Goal: Transaction & Acquisition: Purchase product/service

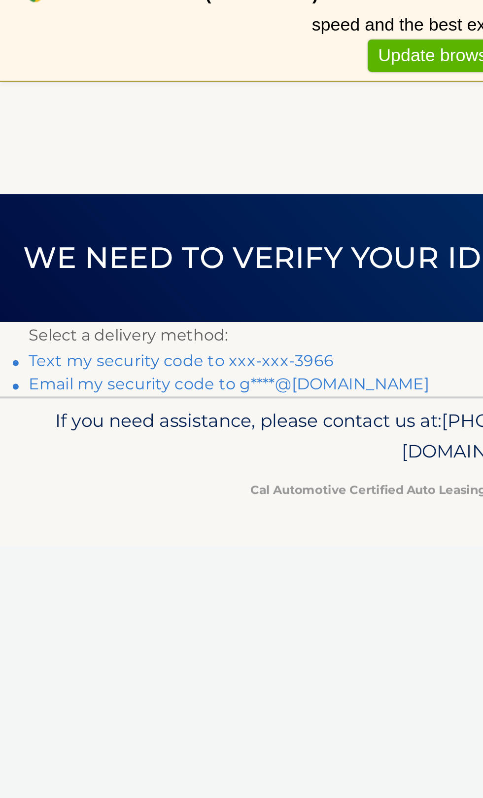
click at [126, 197] on link "Text my security code to xxx-xxx-3966" at bounding box center [91, 195] width 153 height 9
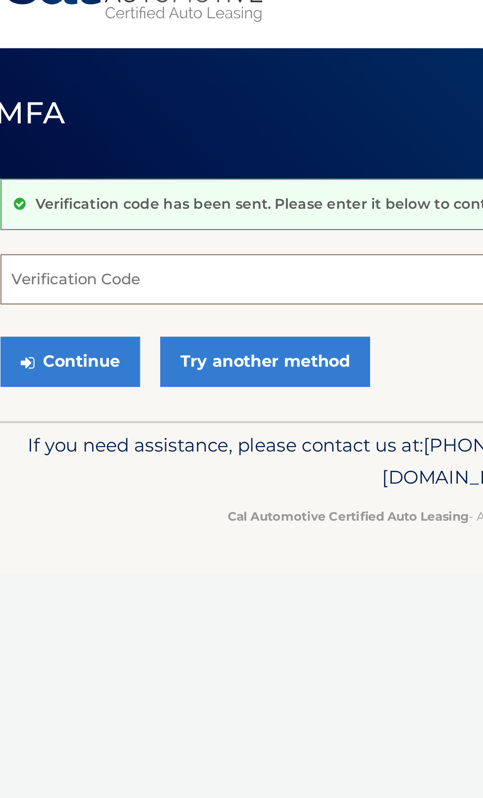
click at [92, 173] on input "Verification Code" at bounding box center [242, 170] width 454 height 25
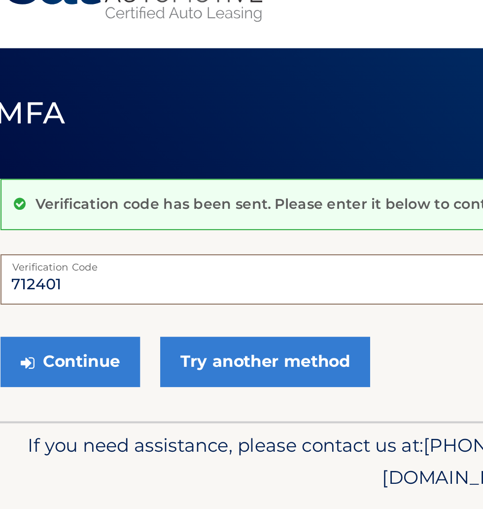
type input "712401"
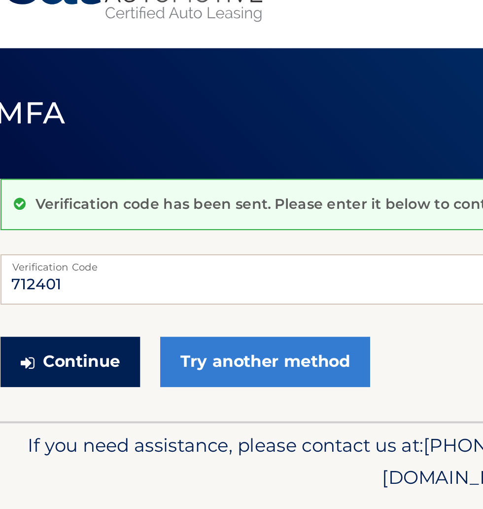
click at [61, 214] on button "Continue" at bounding box center [49, 210] width 69 height 25
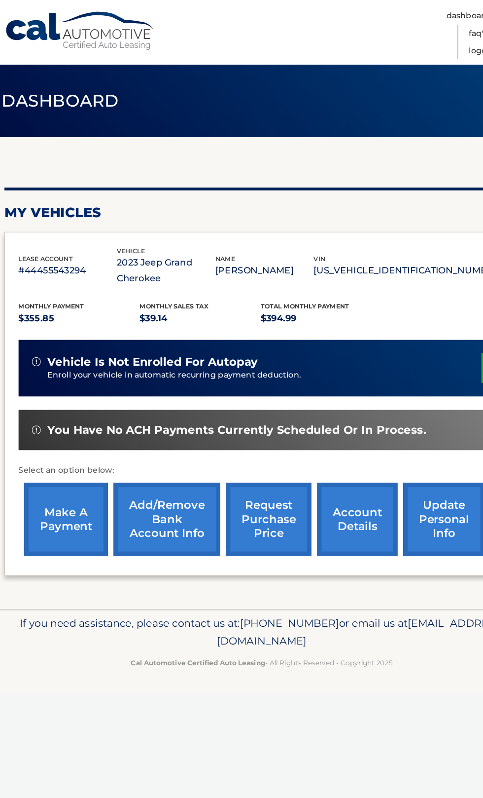
click at [68, 468] on link "make a payment" at bounding box center [69, 457] width 74 height 65
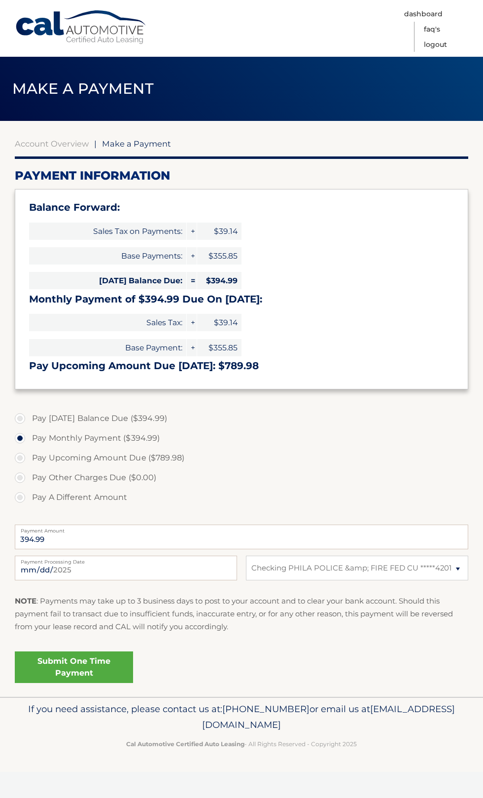
select select "N2ZiNDk3MGQtNzllNy00N2JlLWE0ZTgtNmY4OTZhMTMzNzM2"
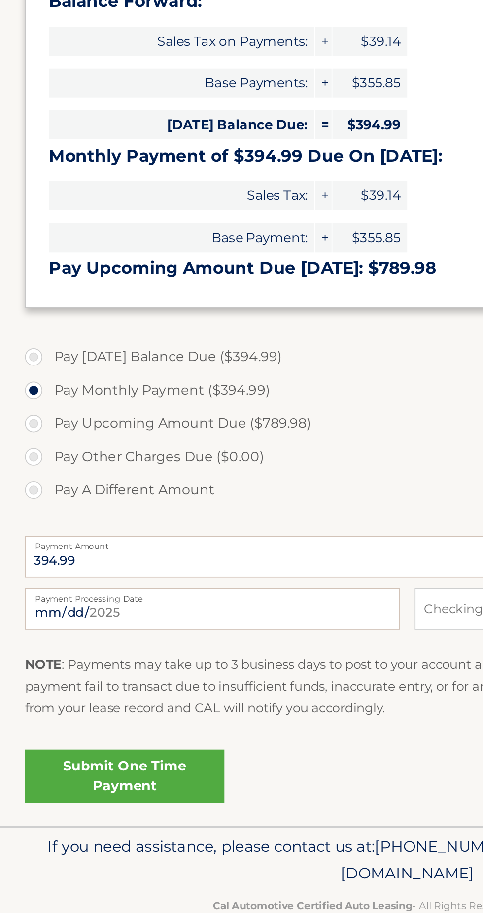
click at [91, 663] on link "Submit One Time Payment" at bounding box center [74, 667] width 118 height 32
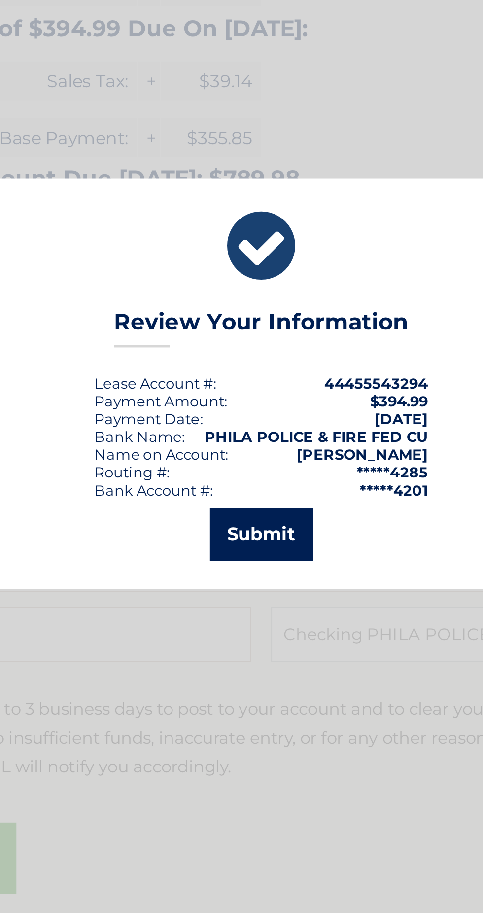
click at [250, 526] on button "Submit" at bounding box center [242, 524] width 46 height 24
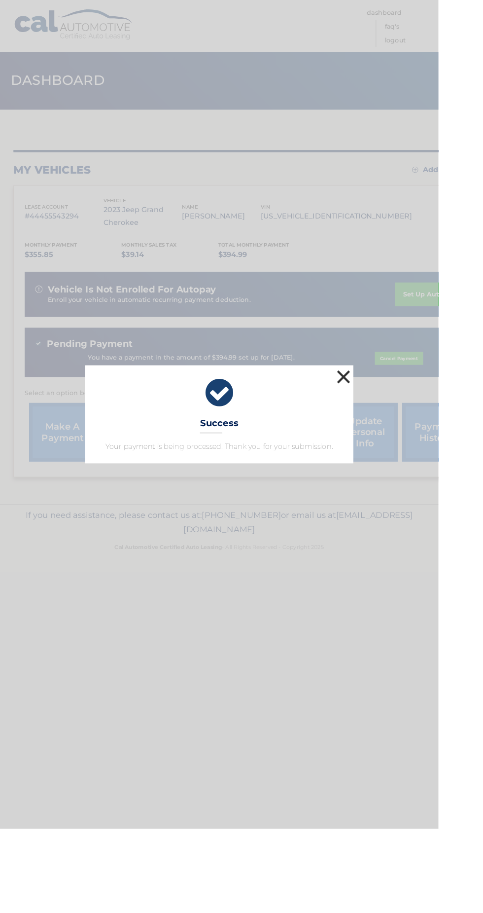
click at [389, 425] on button "×" at bounding box center [379, 415] width 20 height 20
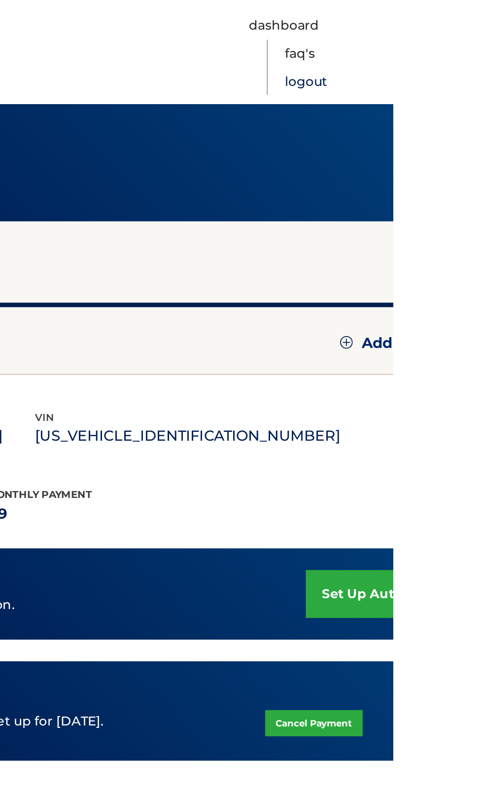
click at [447, 42] on link "Logout" at bounding box center [435, 44] width 23 height 15
